Goal: Task Accomplishment & Management: Manage account settings

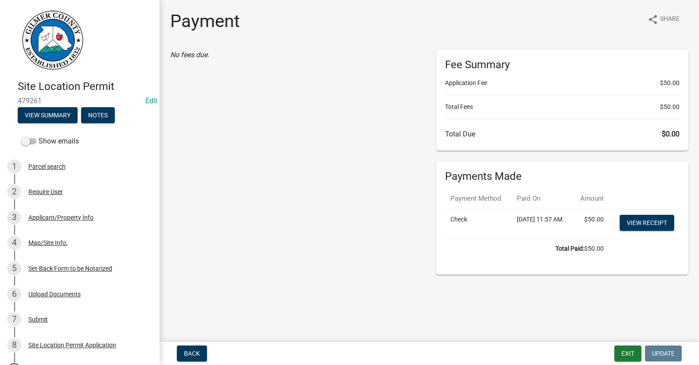
scroll to position [177, 0]
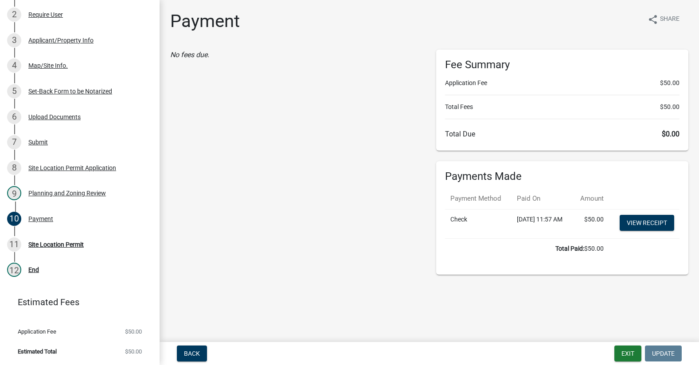
drag, startPoint x: 329, startPoint y: 175, endPoint x: 380, endPoint y: 105, distance: 87.2
click at [329, 175] on div "No fees due." at bounding box center [296, 162] width 266 height 225
click at [629, 351] on button "Exit" at bounding box center [627, 354] width 27 height 16
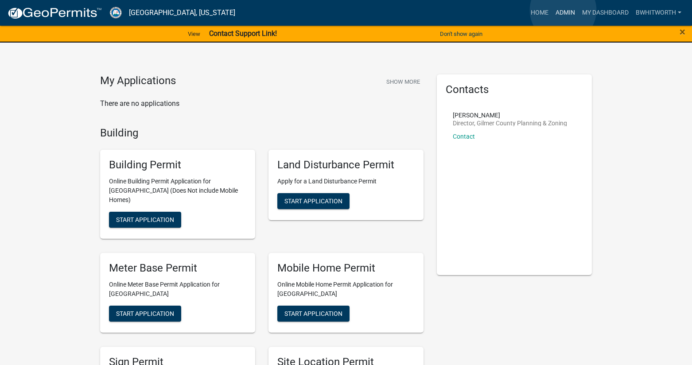
click at [563, 10] on link "Admin" at bounding box center [565, 12] width 27 height 17
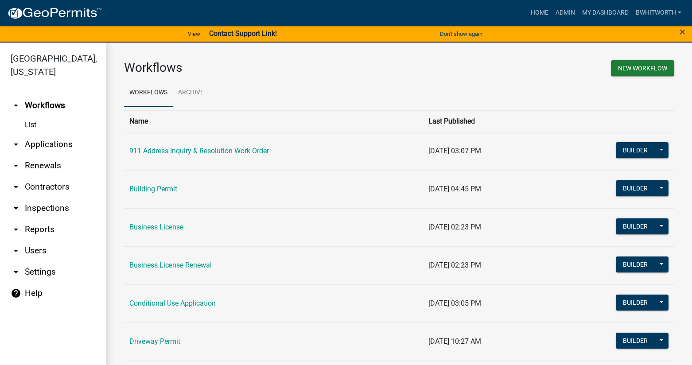
click at [36, 140] on link "arrow_drop_down Applications" at bounding box center [53, 144] width 106 height 21
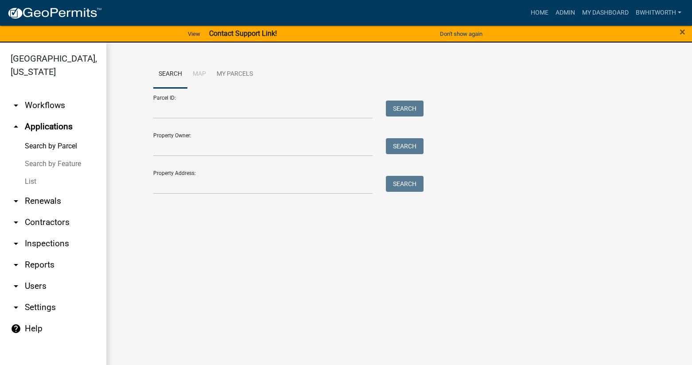
click at [24, 182] on link "List" at bounding box center [53, 182] width 106 height 18
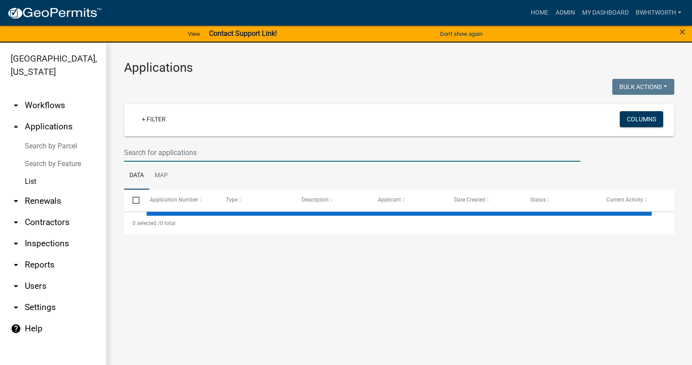
click at [132, 155] on input "text" at bounding box center [352, 153] width 456 height 18
type input "2"
select select "3: 100"
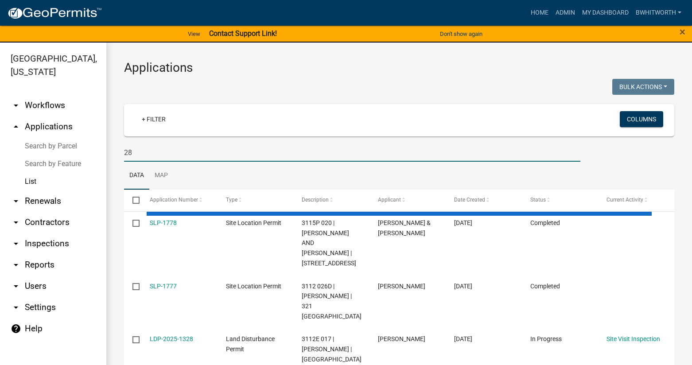
type input "2"
type input "3128 030"
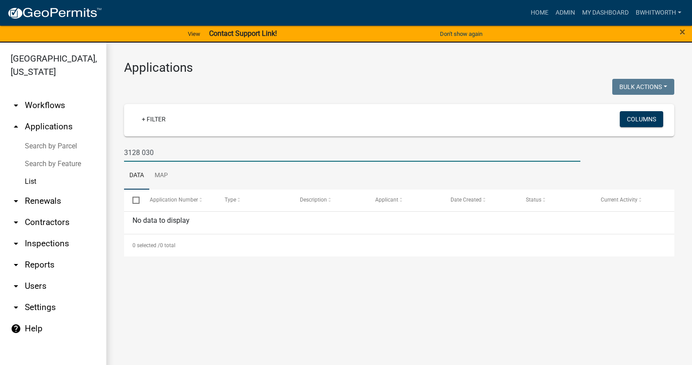
drag, startPoint x: 162, startPoint y: 152, endPoint x: 15, endPoint y: 157, distance: 147.1
click at [15, 157] on div "[GEOGRAPHIC_DATA], [US_STATE] arrow_drop_down Workflows List arrow_drop_up Appl…" at bounding box center [346, 209] width 692 height 333
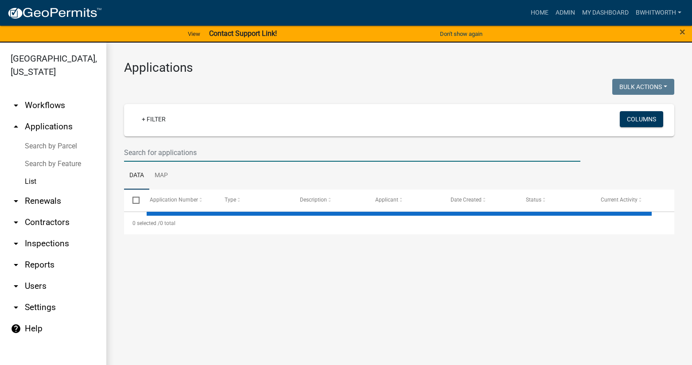
select select "3: 100"
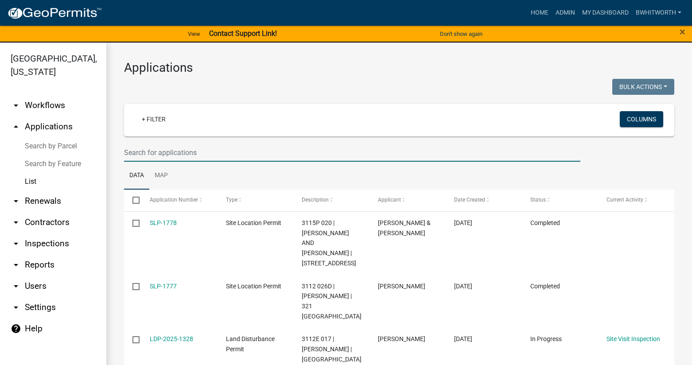
click at [196, 149] on input "text" at bounding box center [352, 153] width 456 height 18
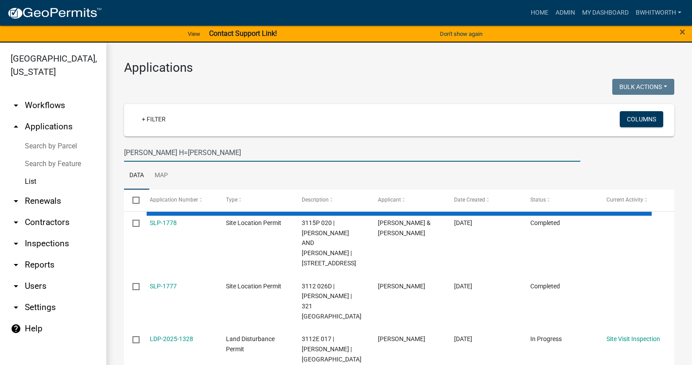
drag, startPoint x: 199, startPoint y: 151, endPoint x: -22, endPoint y: 148, distance: 221.5
click at [0, 148] on html "Internet Explorer does NOT work with GeoPermits. Get a new browser for more sec…" at bounding box center [346, 182] width 692 height 365
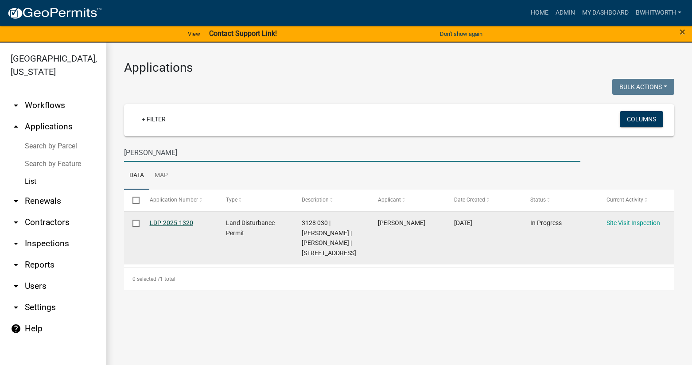
type input "[PERSON_NAME]"
click at [163, 222] on link "LDP-2025-1320" at bounding box center [171, 222] width 43 height 7
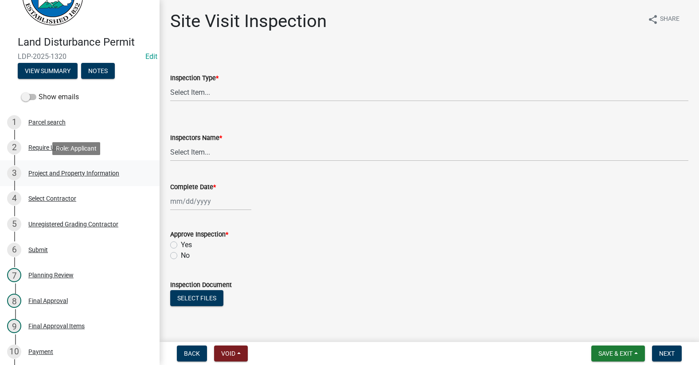
scroll to position [89, 0]
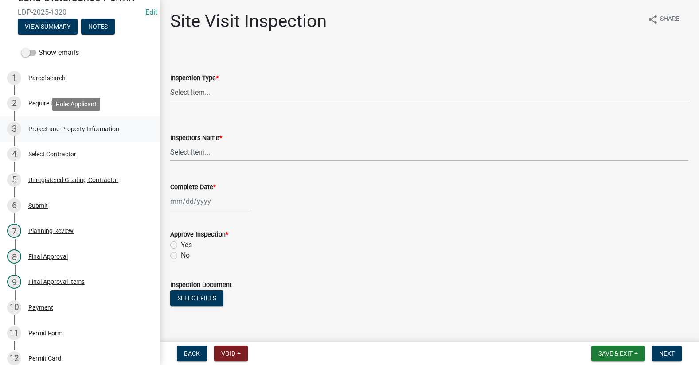
click at [60, 123] on div "3 Project and Property Information" at bounding box center [76, 129] width 138 height 14
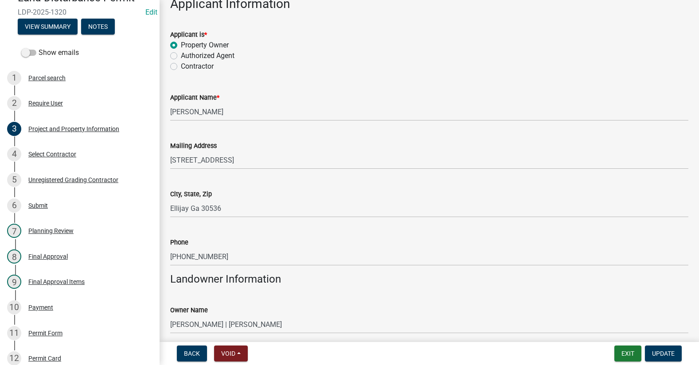
scroll to position [133, 0]
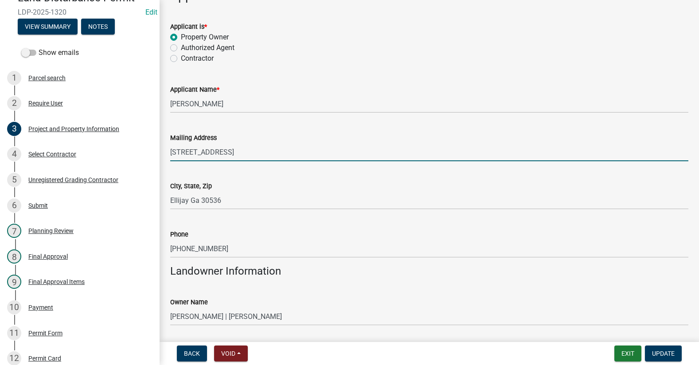
click at [180, 152] on input "[STREET_ADDRESS]" at bounding box center [429, 152] width 518 height 18
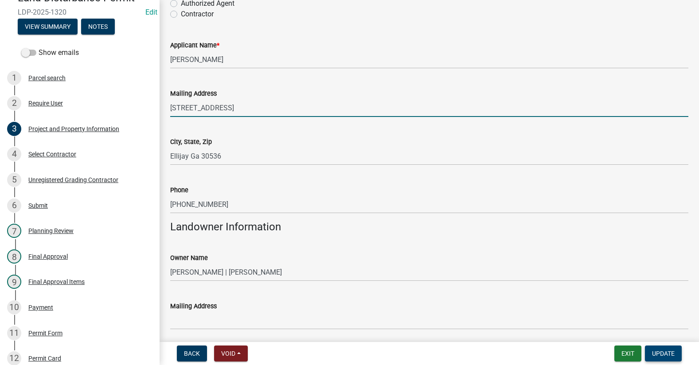
type input "[STREET_ADDRESS]"
click at [663, 353] on span "Update" at bounding box center [663, 353] width 23 height 7
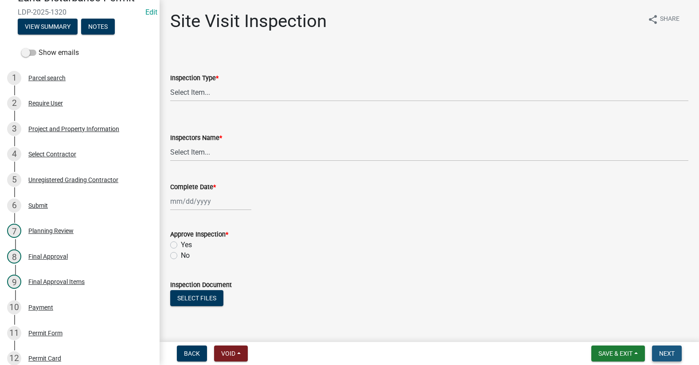
click at [672, 355] on span "Next" at bounding box center [667, 353] width 16 height 7
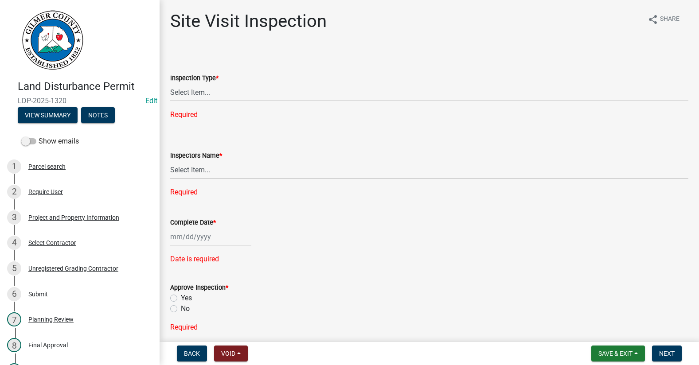
click at [106, 45] on link at bounding box center [76, 40] width 138 height 66
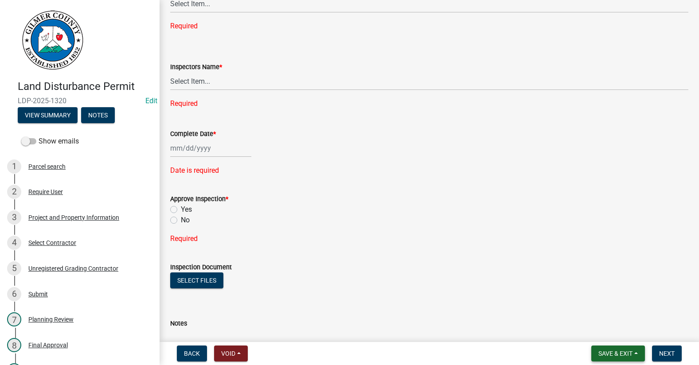
click at [611, 354] on span "Save & Exit" at bounding box center [615, 353] width 34 height 7
click at [612, 337] on button "Save & Exit" at bounding box center [609, 330] width 71 height 21
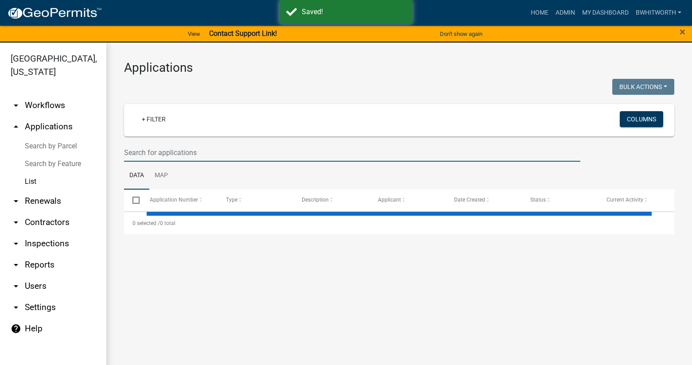
click at [179, 150] on input "text" at bounding box center [352, 153] width 456 height 18
select select "3: 100"
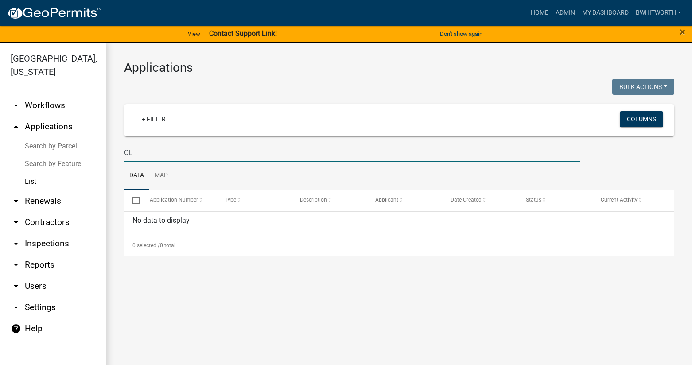
type input "C"
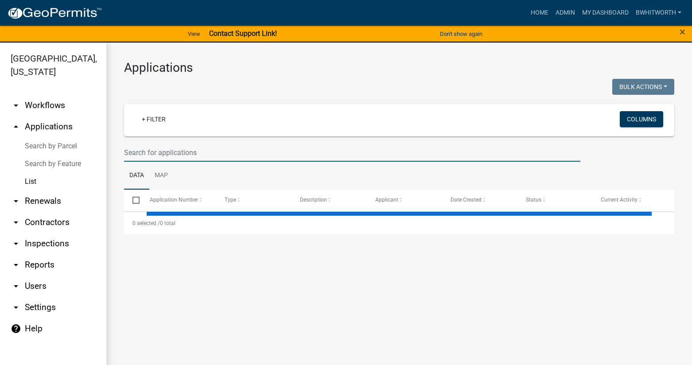
select select "3: 100"
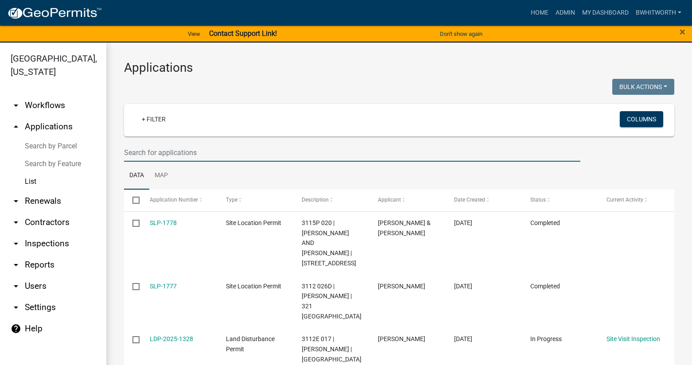
click at [198, 151] on input "text" at bounding box center [352, 153] width 456 height 18
click at [148, 153] on input "text" at bounding box center [352, 153] width 456 height 18
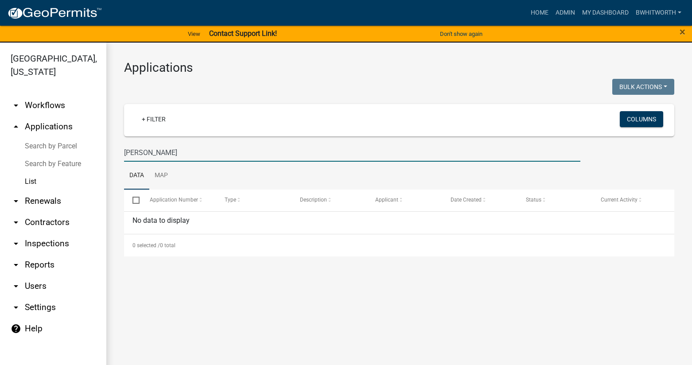
click at [152, 151] on input "[PERSON_NAME]" at bounding box center [352, 153] width 456 height 18
click at [151, 152] on input "[PERSON_NAME]" at bounding box center [352, 153] width 456 height 18
type input "A"
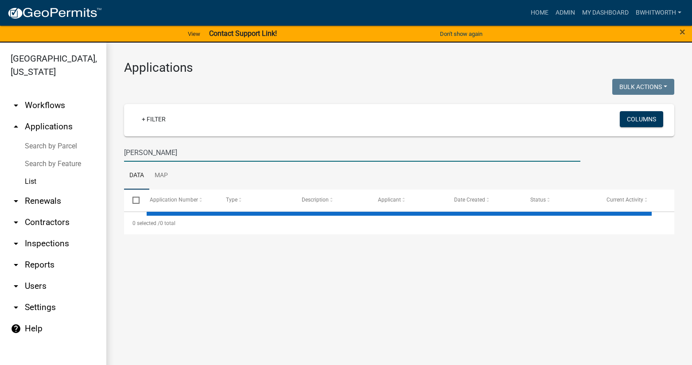
type input "[PERSON_NAME]"
select select "3: 100"
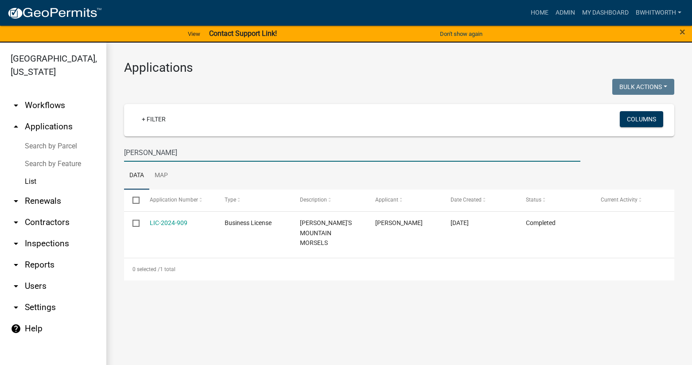
drag, startPoint x: 150, startPoint y: 153, endPoint x: 94, endPoint y: 152, distance: 56.3
click at [94, 152] on div "[GEOGRAPHIC_DATA], [US_STATE] arrow_drop_down Workflows List arrow_drop_up Appl…" at bounding box center [346, 209] width 692 height 333
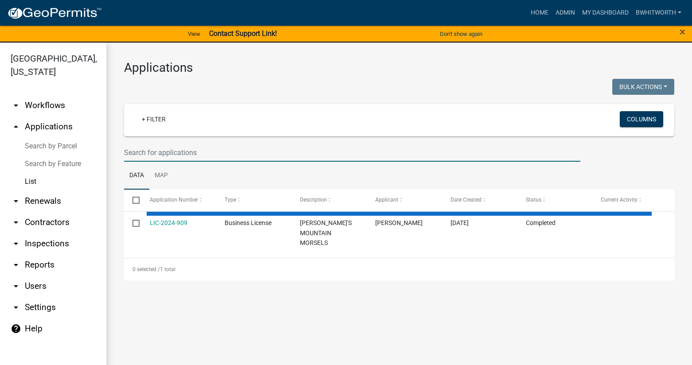
select select "3: 100"
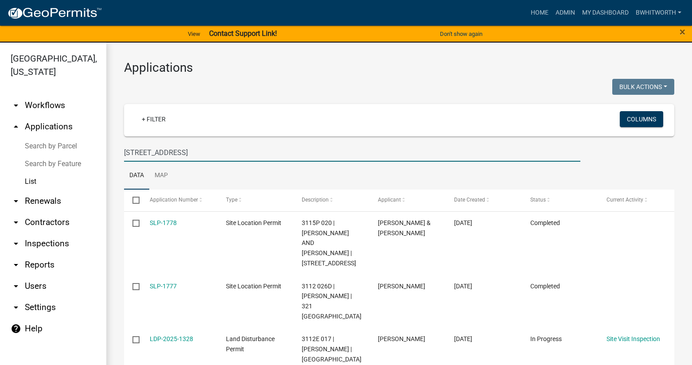
type input "[STREET_ADDRESS]"
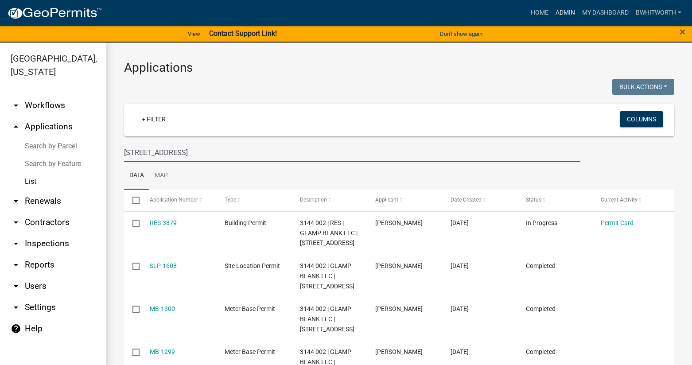
click at [559, 10] on link "Admin" at bounding box center [565, 12] width 27 height 17
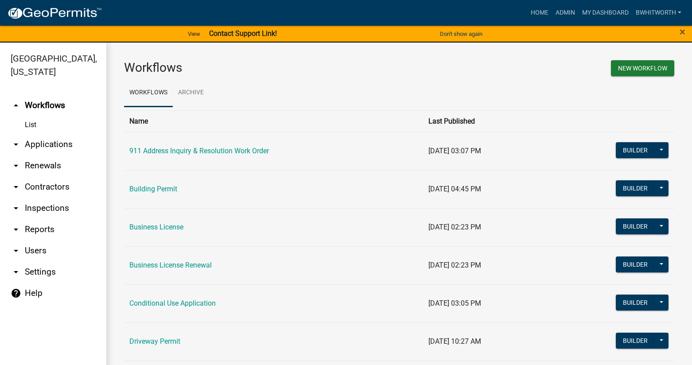
click at [56, 144] on link "arrow_drop_down Applications" at bounding box center [53, 144] width 106 height 21
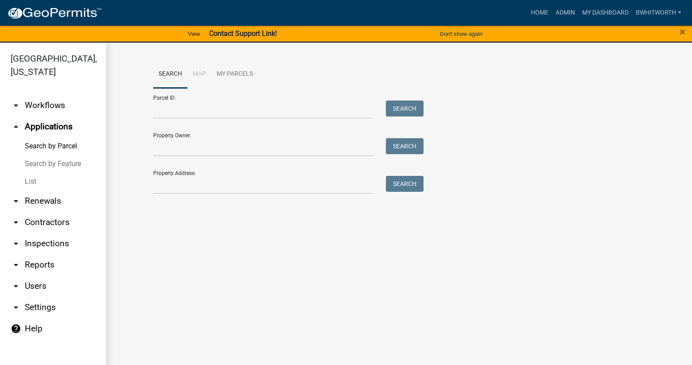
click at [41, 198] on link "arrow_drop_down Renewals" at bounding box center [53, 200] width 106 height 21
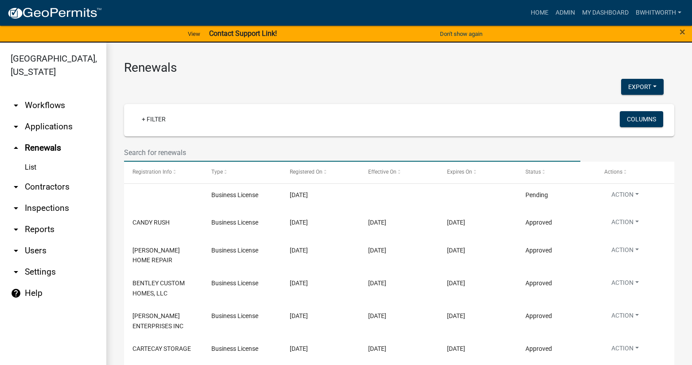
click at [175, 154] on input "text" at bounding box center [352, 153] width 456 height 18
type input "ABERCROMBIE"
